Goal: Find specific page/section: Find specific page/section

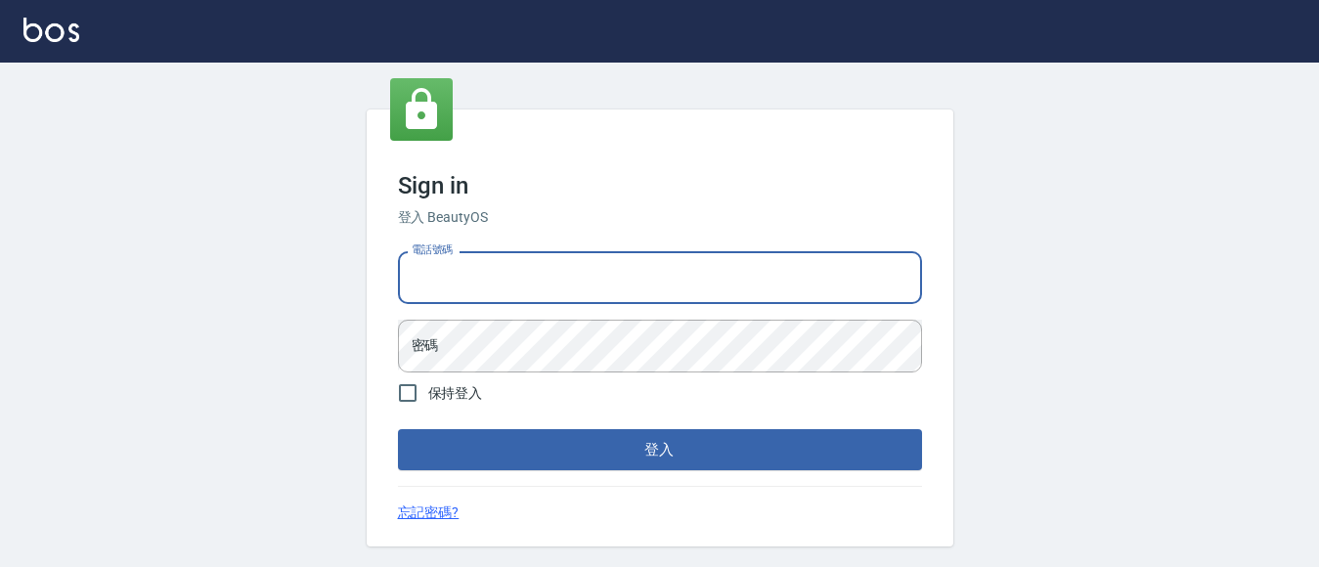
click at [526, 276] on input "電話號碼" at bounding box center [660, 277] width 524 height 53
type input "7320483"
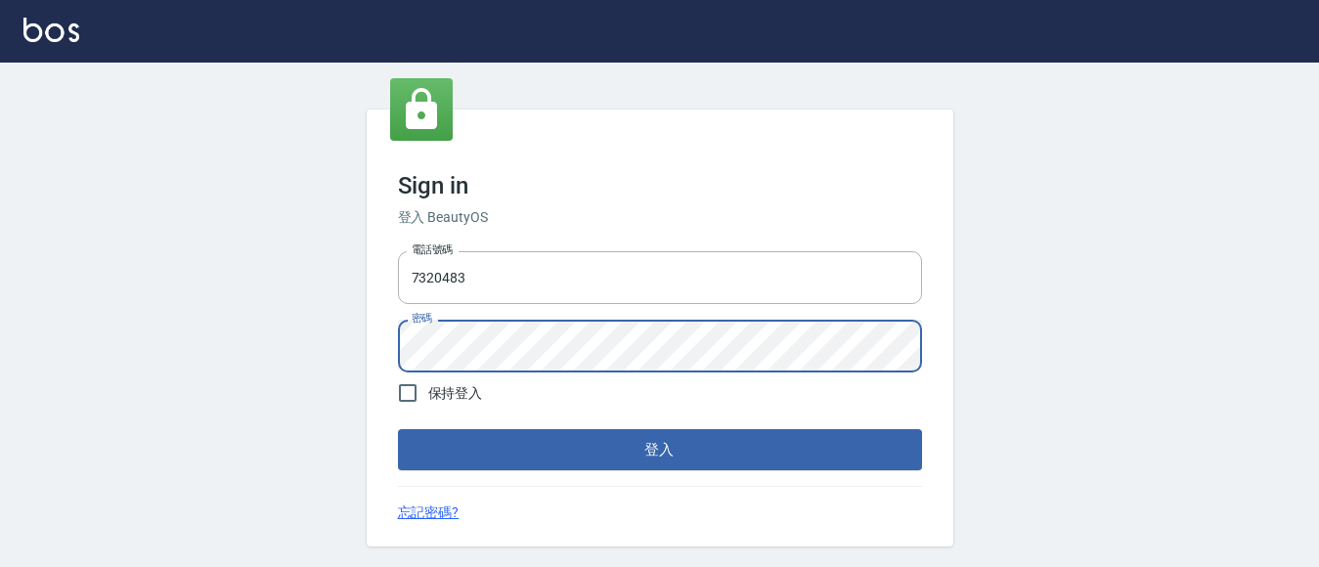
click at [398, 429] on button "登入" at bounding box center [660, 449] width 524 height 41
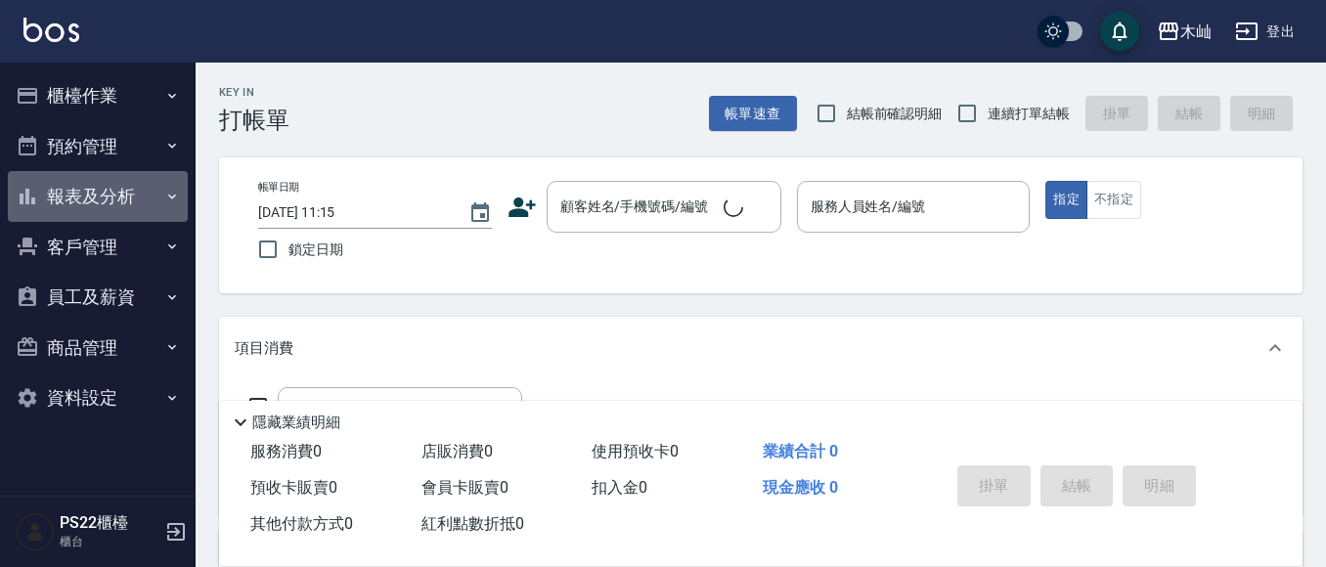
click at [109, 187] on button "報表及分析" at bounding box center [98, 196] width 180 height 51
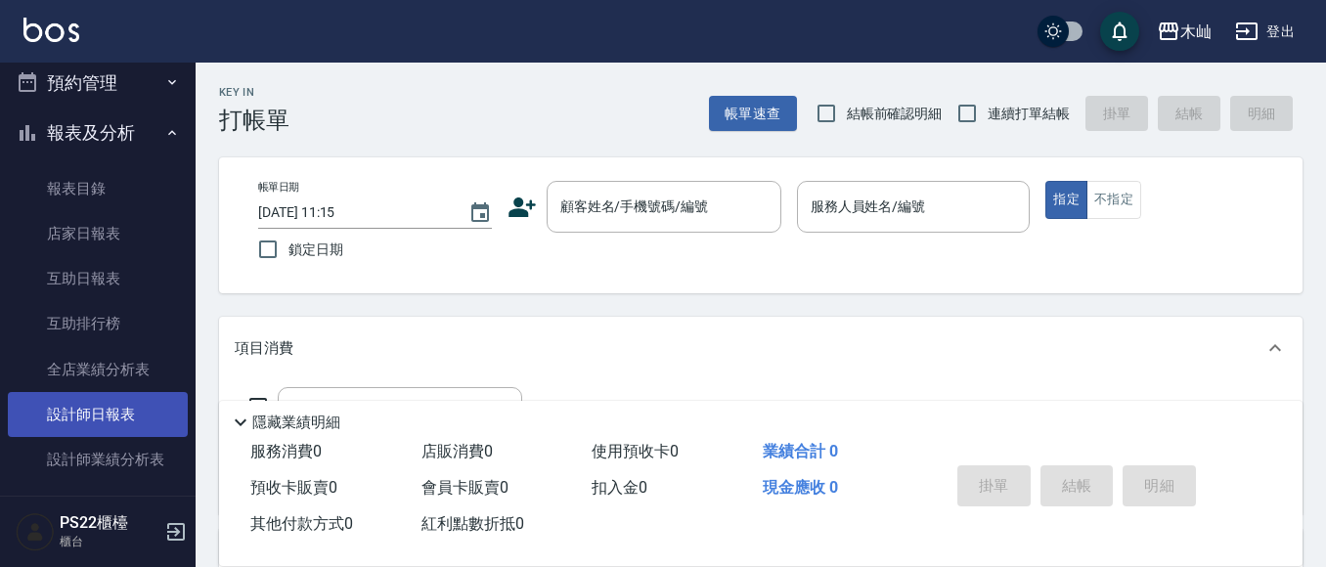
scroll to position [98, 0]
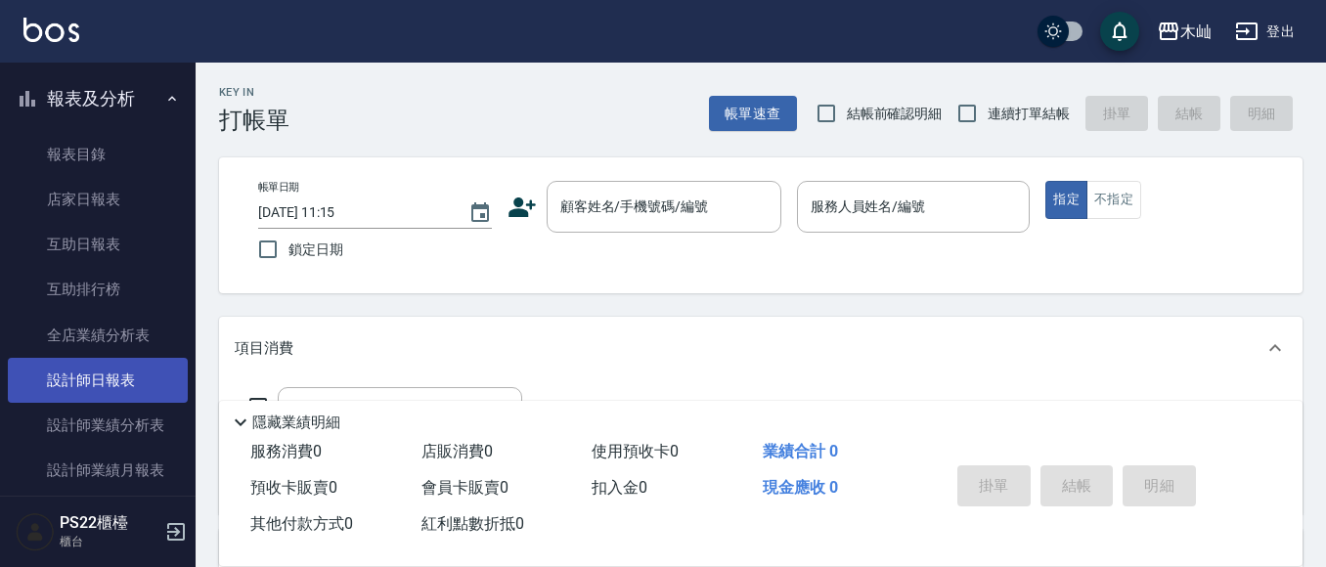
click at [102, 389] on link "設計師日報表" at bounding box center [98, 380] width 180 height 45
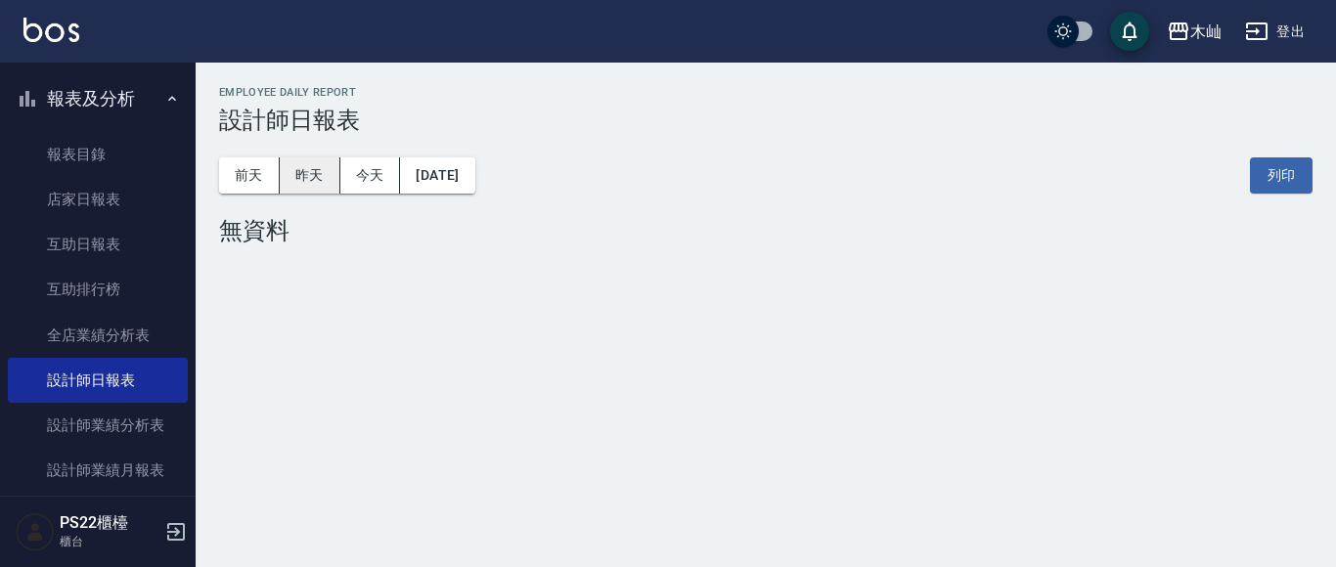
click at [308, 177] on button "昨天" at bounding box center [310, 175] width 61 height 36
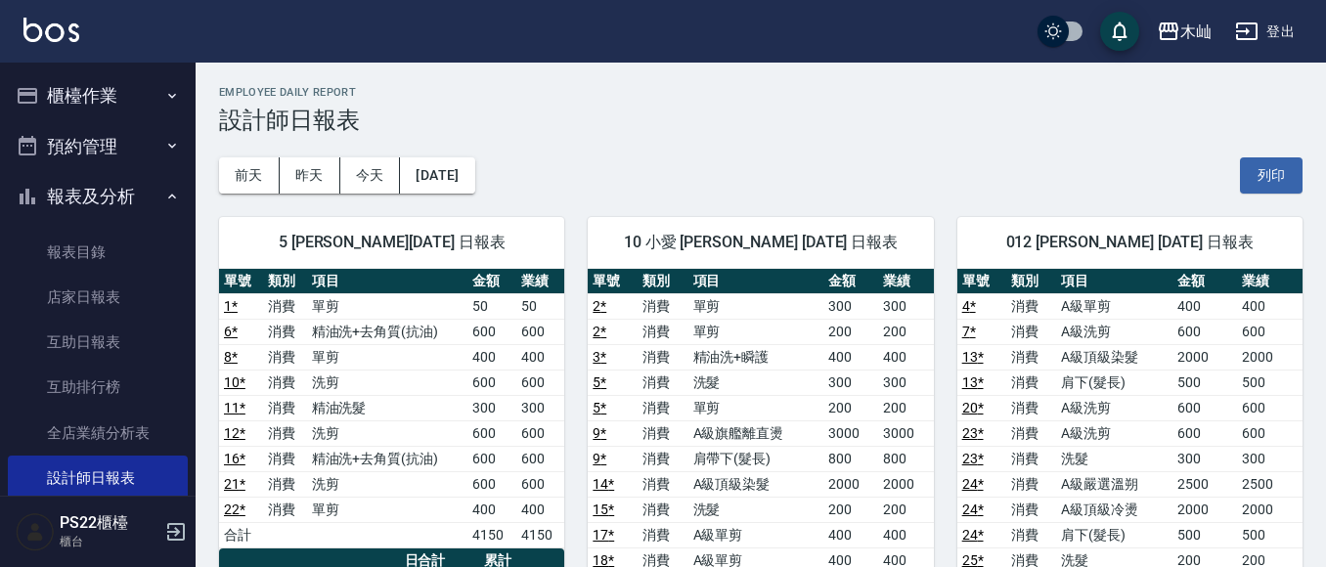
click at [119, 108] on button "櫃檯作業" at bounding box center [98, 95] width 180 height 51
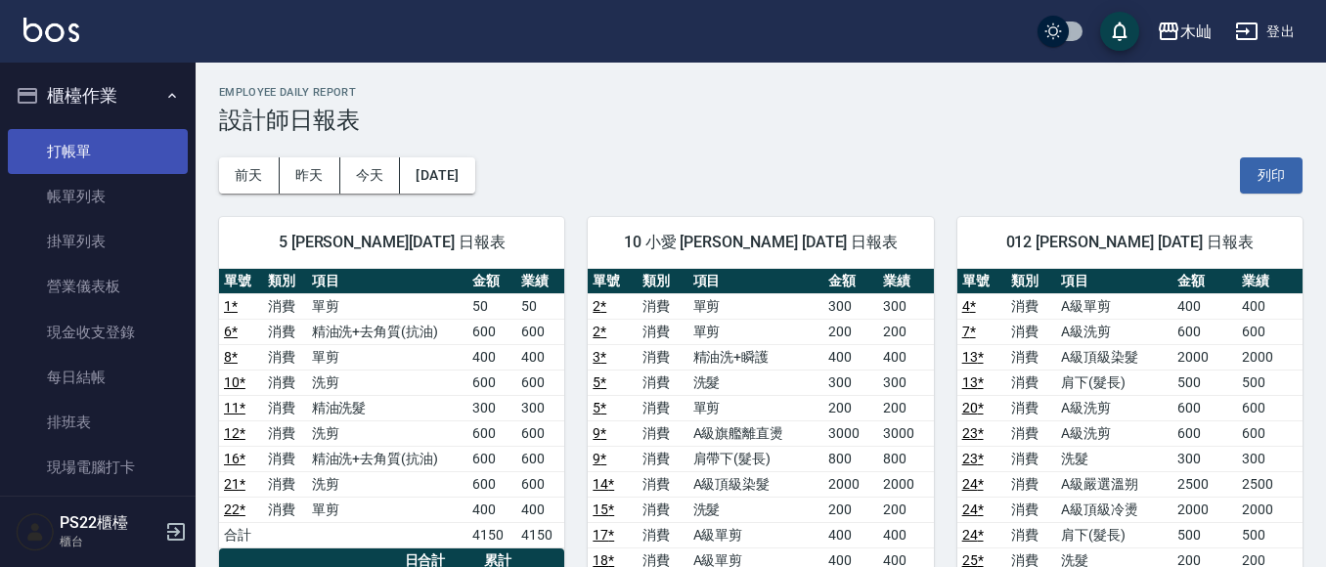
click at [121, 157] on link "打帳單" at bounding box center [98, 151] width 180 height 45
